Goal: Check status: Check status

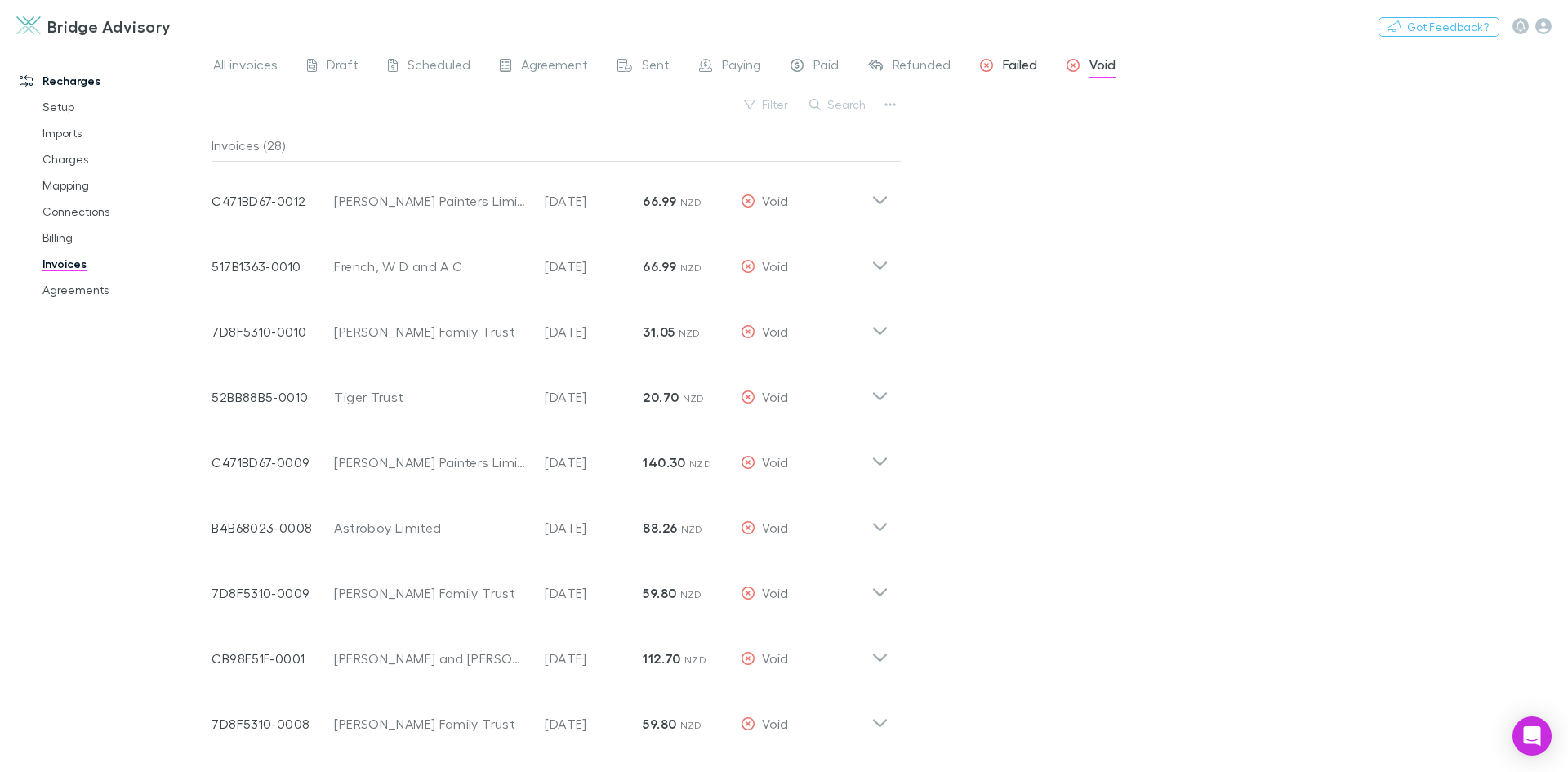
click at [1014, 66] on span "Failed" at bounding box center [1020, 67] width 35 height 21
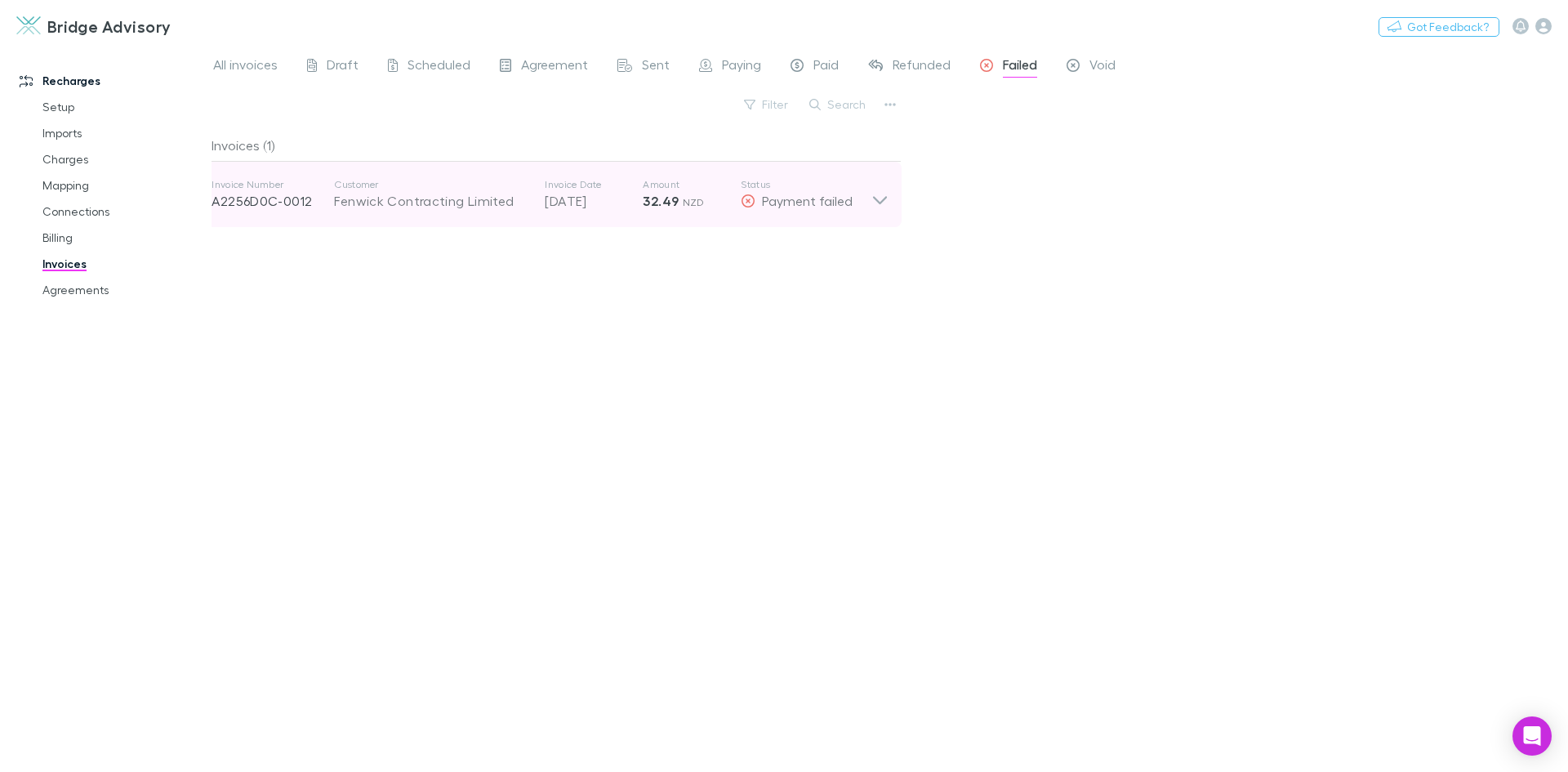
click at [878, 200] on icon at bounding box center [880, 199] width 14 height 8
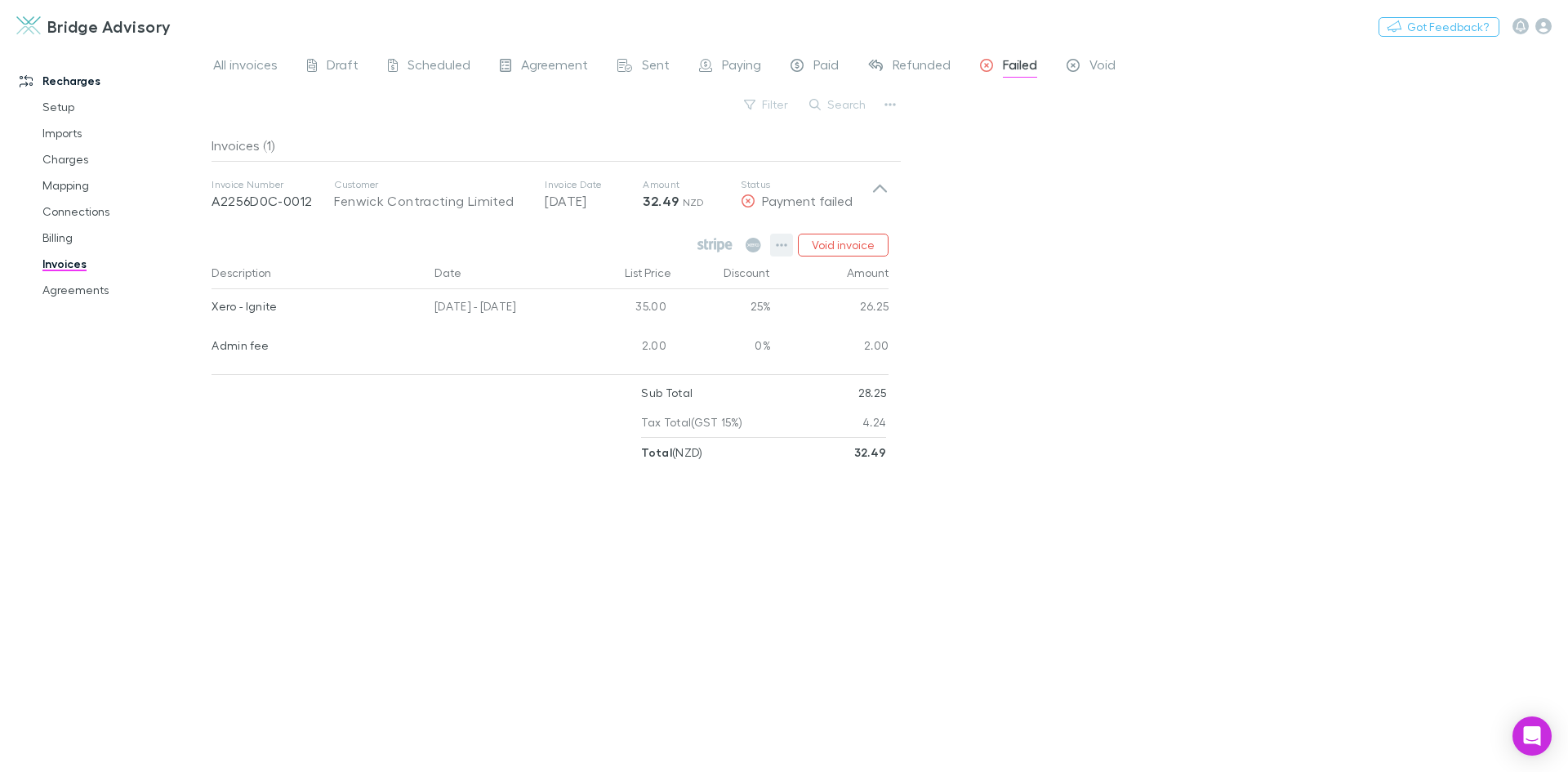
click at [782, 245] on icon "button" at bounding box center [781, 245] width 12 height 13
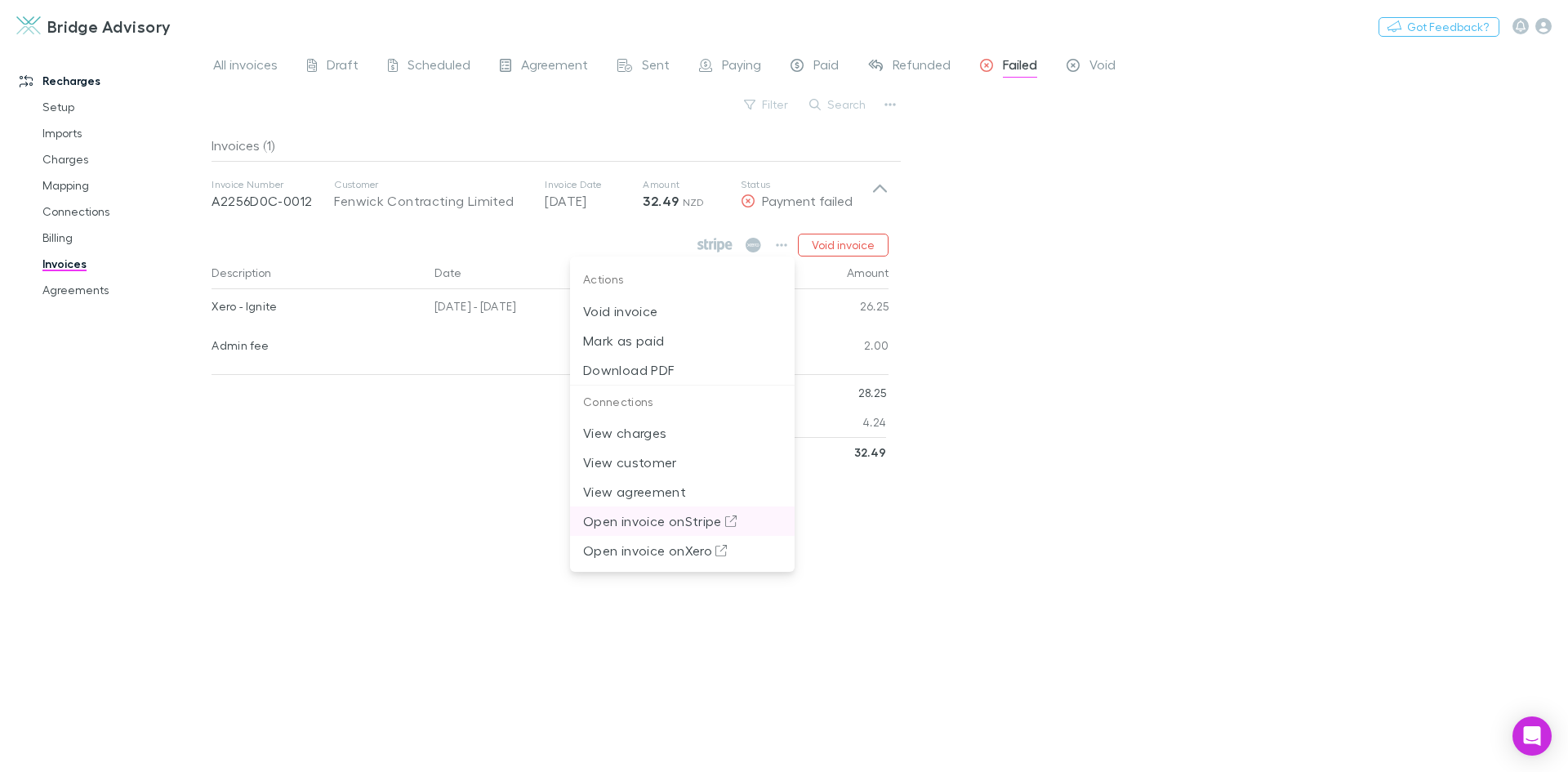
click at [696, 518] on p "Open invoice on Stripe" at bounding box center [683, 521] width 199 height 19
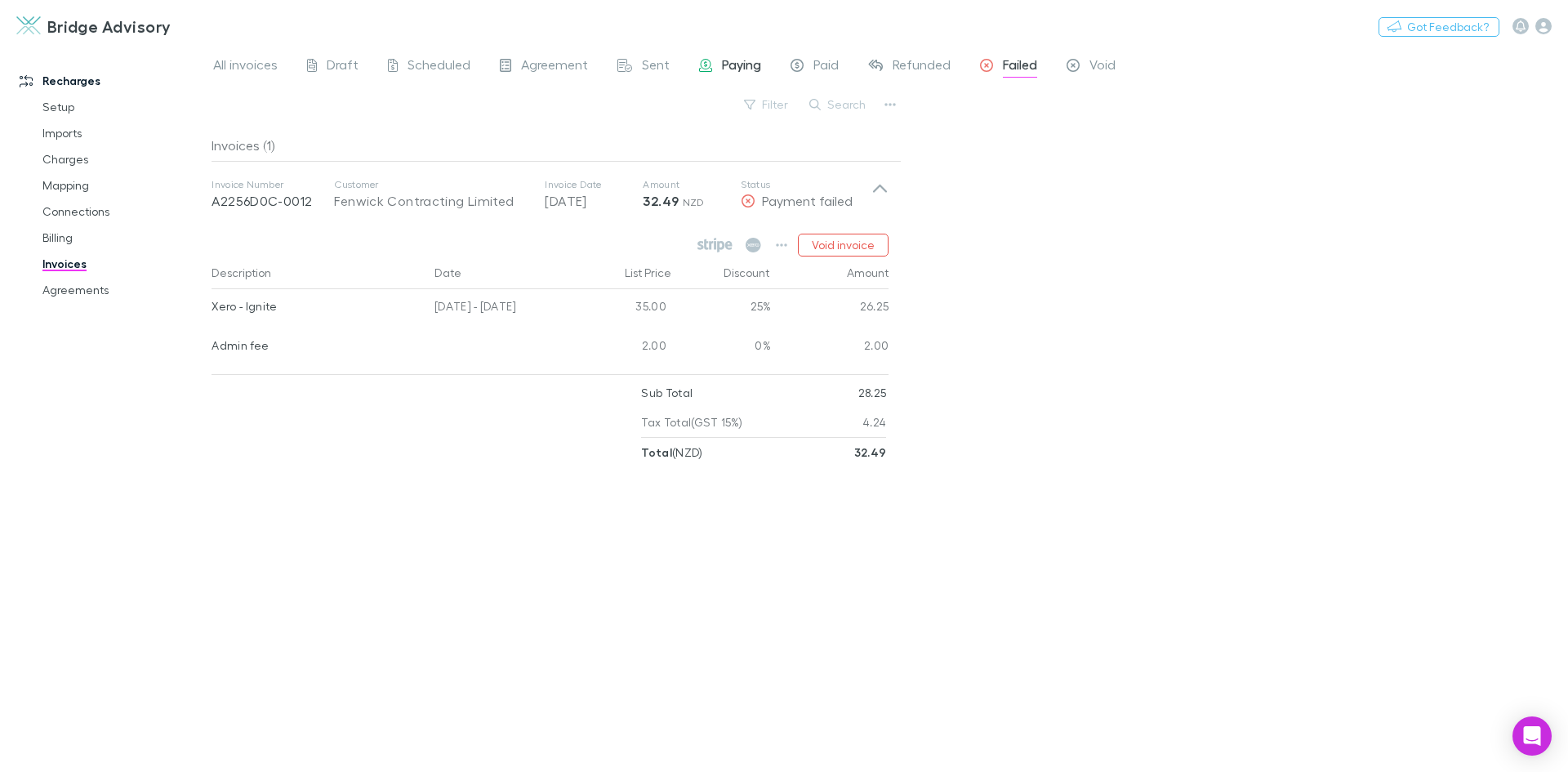
click at [745, 64] on span "Paying" at bounding box center [742, 67] width 39 height 21
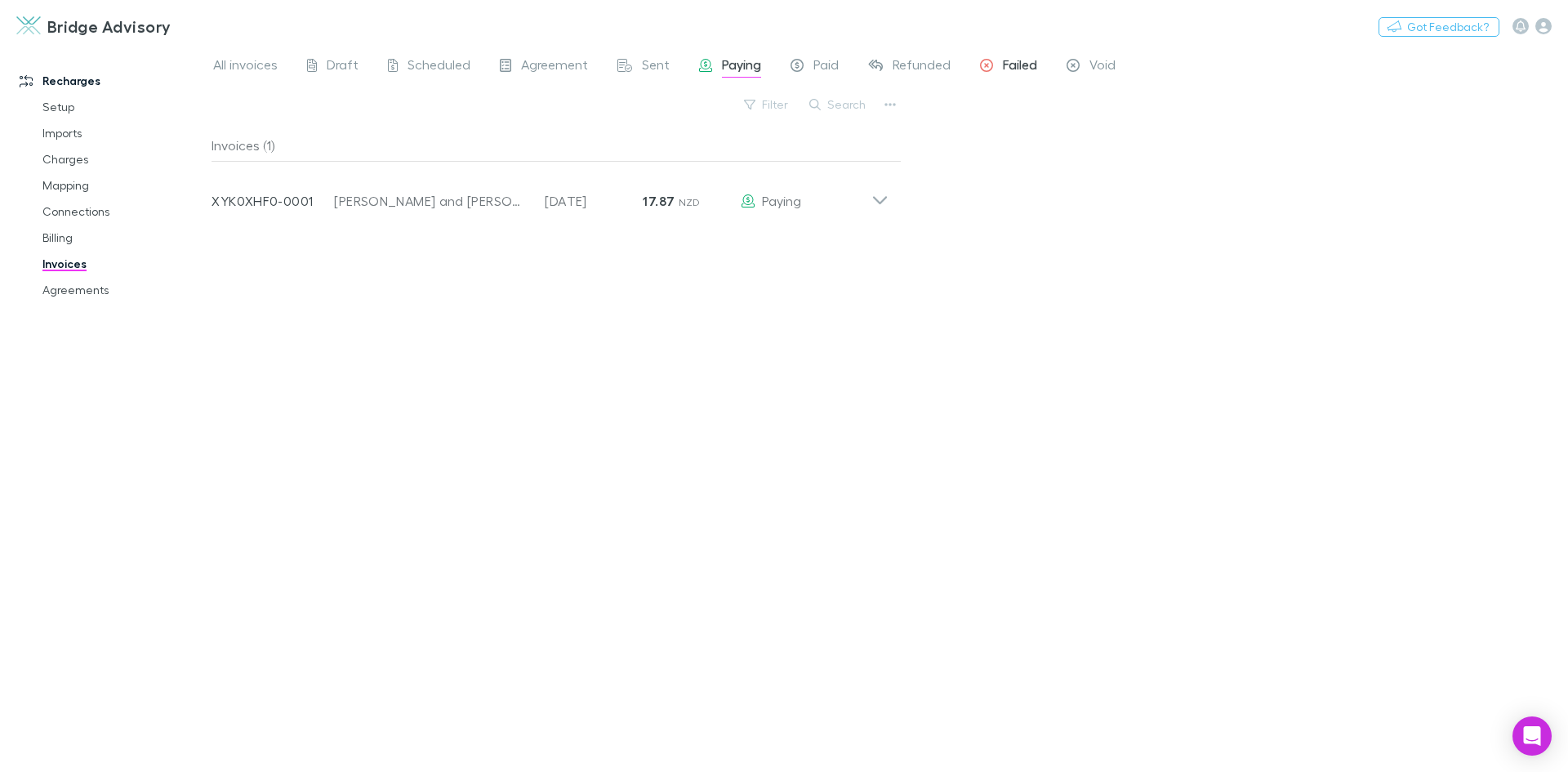
click at [1020, 72] on span "Failed" at bounding box center [1020, 67] width 35 height 21
